Goal: Task Accomplishment & Management: Complete application form

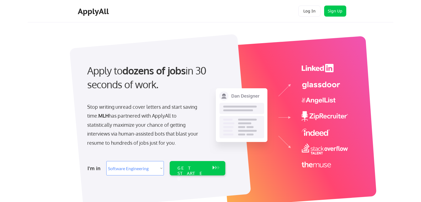
select select ""engineering""
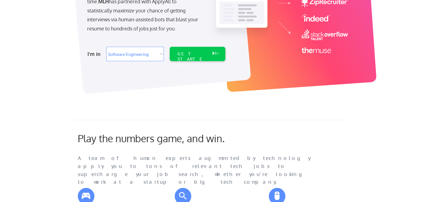
scroll to position [83, 0]
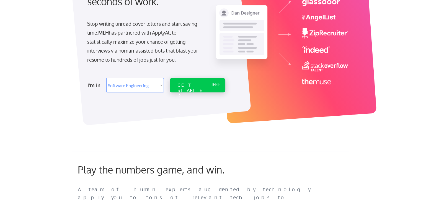
click at [197, 82] on div "GET STARTED" at bounding box center [192, 85] width 35 height 14
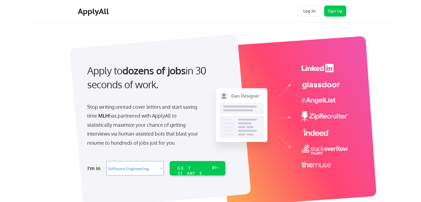
select select ""engineering""
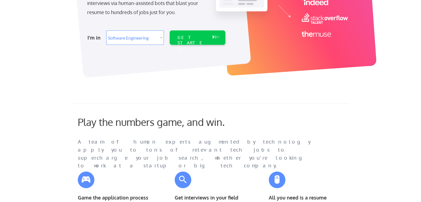
scroll to position [166, 0]
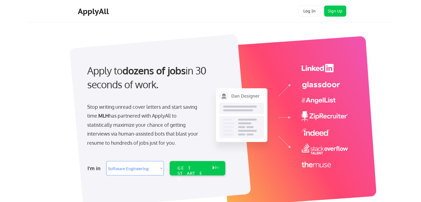
select select ""engineering""
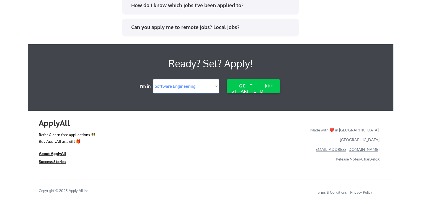
scroll to position [841, 0]
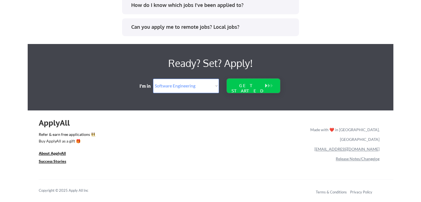
click at [252, 89] on div "GET STARTED" at bounding box center [247, 86] width 35 height 14
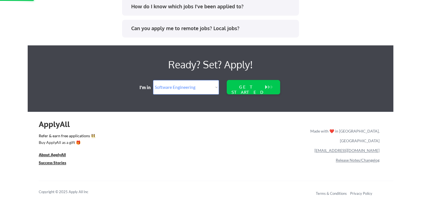
scroll to position [785, 0]
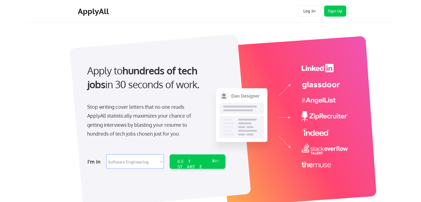
select select ""engineering""
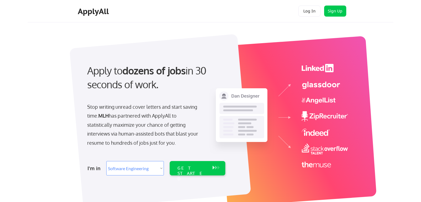
select select ""engineering""
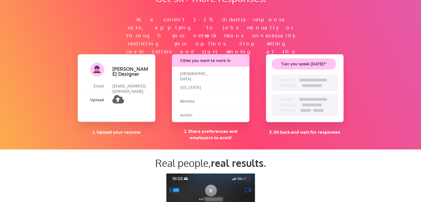
scroll to position [343, 0]
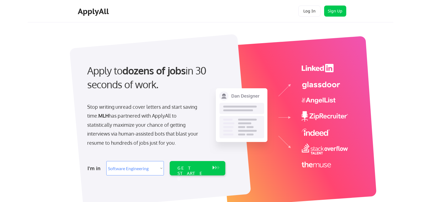
select select ""engineering""
click at [329, 14] on button "Sign Up" at bounding box center [335, 11] width 22 height 11
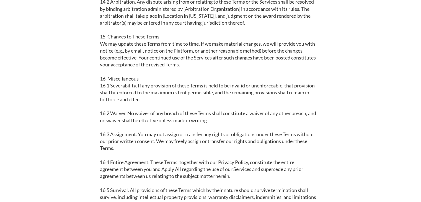
scroll to position [1273, 0]
